Goal: Information Seeking & Learning: Learn about a topic

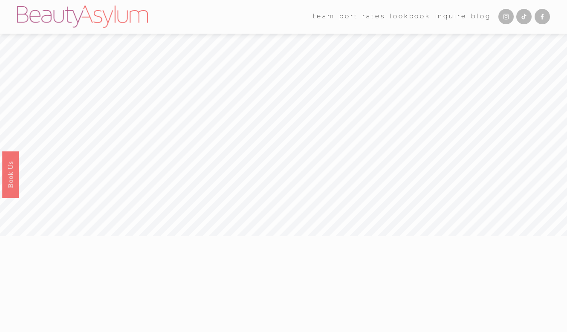
click at [369, 20] on link "Rates" at bounding box center [374, 16] width 23 height 13
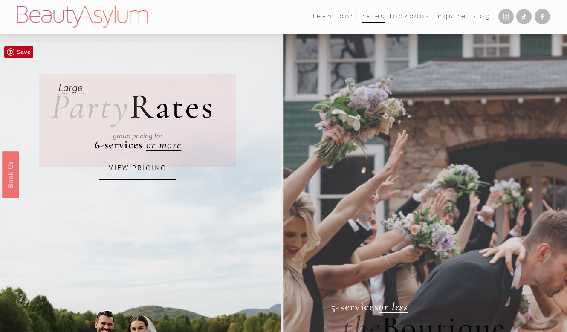
click at [152, 176] on link "VIEW PRICING" at bounding box center [137, 168] width 77 height 23
